Goal: Find contact information: Find contact information

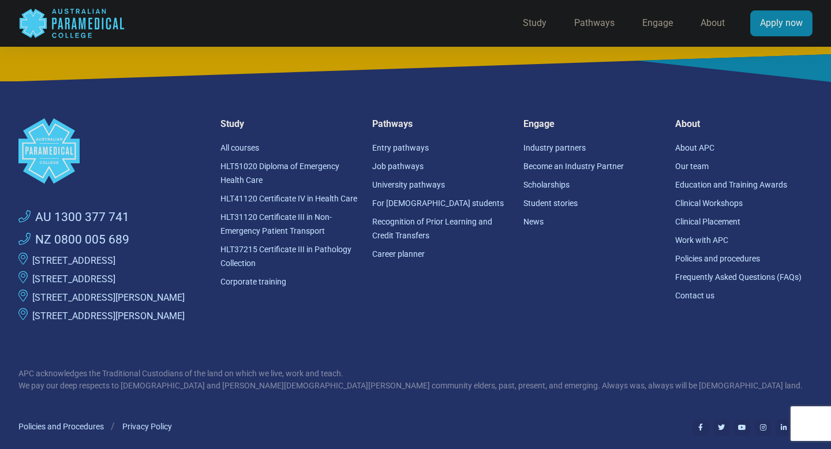
scroll to position [3137, 0]
drag, startPoint x: 192, startPoint y: 259, endPoint x: 30, endPoint y: 263, distance: 161.6
click at [30, 263] on li "[STREET_ADDRESS]" at bounding box center [112, 260] width 188 height 18
copy link "[STREET_ADDRESS]"
click at [367, 362] on div ".logo-block-c1{fill:#3CC5EE;} .logo-block-c2{fill:#FFF;} AU 1300 377 741 NZ 080…" at bounding box center [416, 328] width 808 height 494
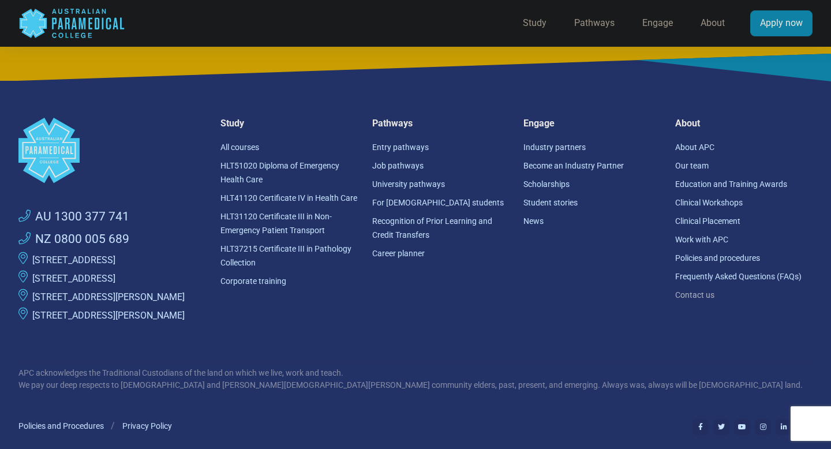
click at [693, 294] on link "Contact us" at bounding box center [694, 294] width 39 height 9
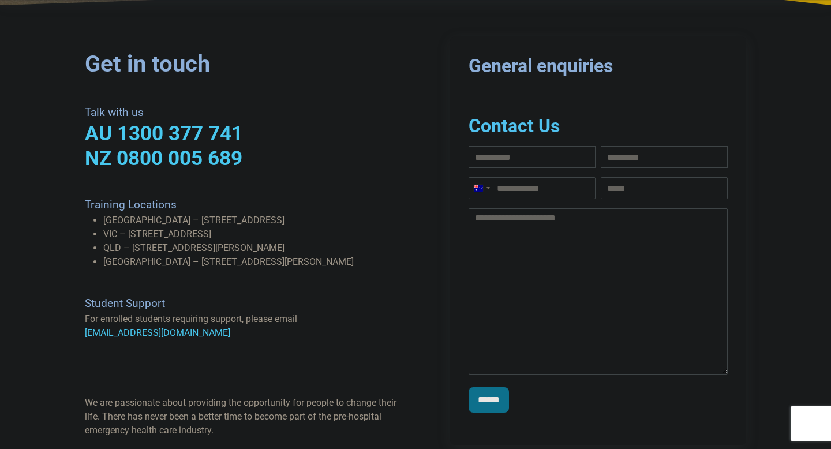
scroll to position [196, 0]
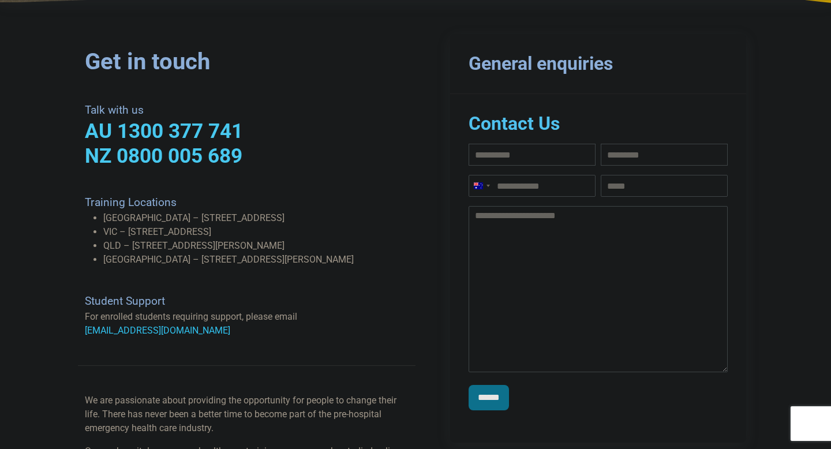
click at [179, 326] on link "support@apcollege.edu.au" at bounding box center [157, 330] width 145 height 11
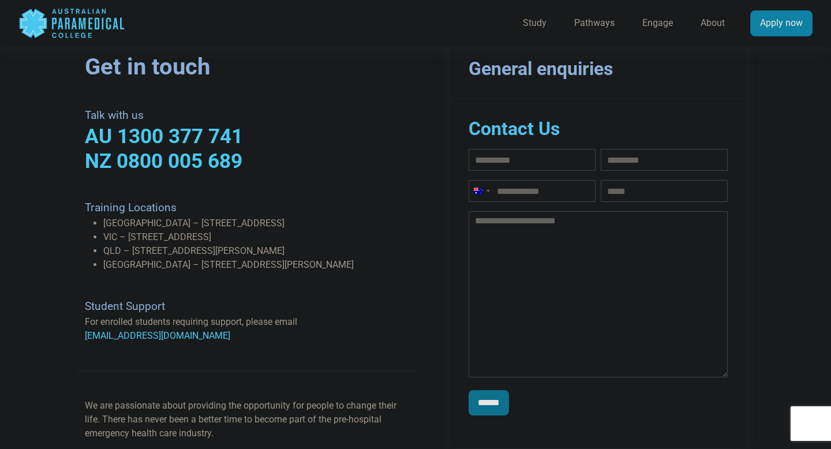
scroll to position [191, 0]
